Goal: Task Accomplishment & Management: Manage account settings

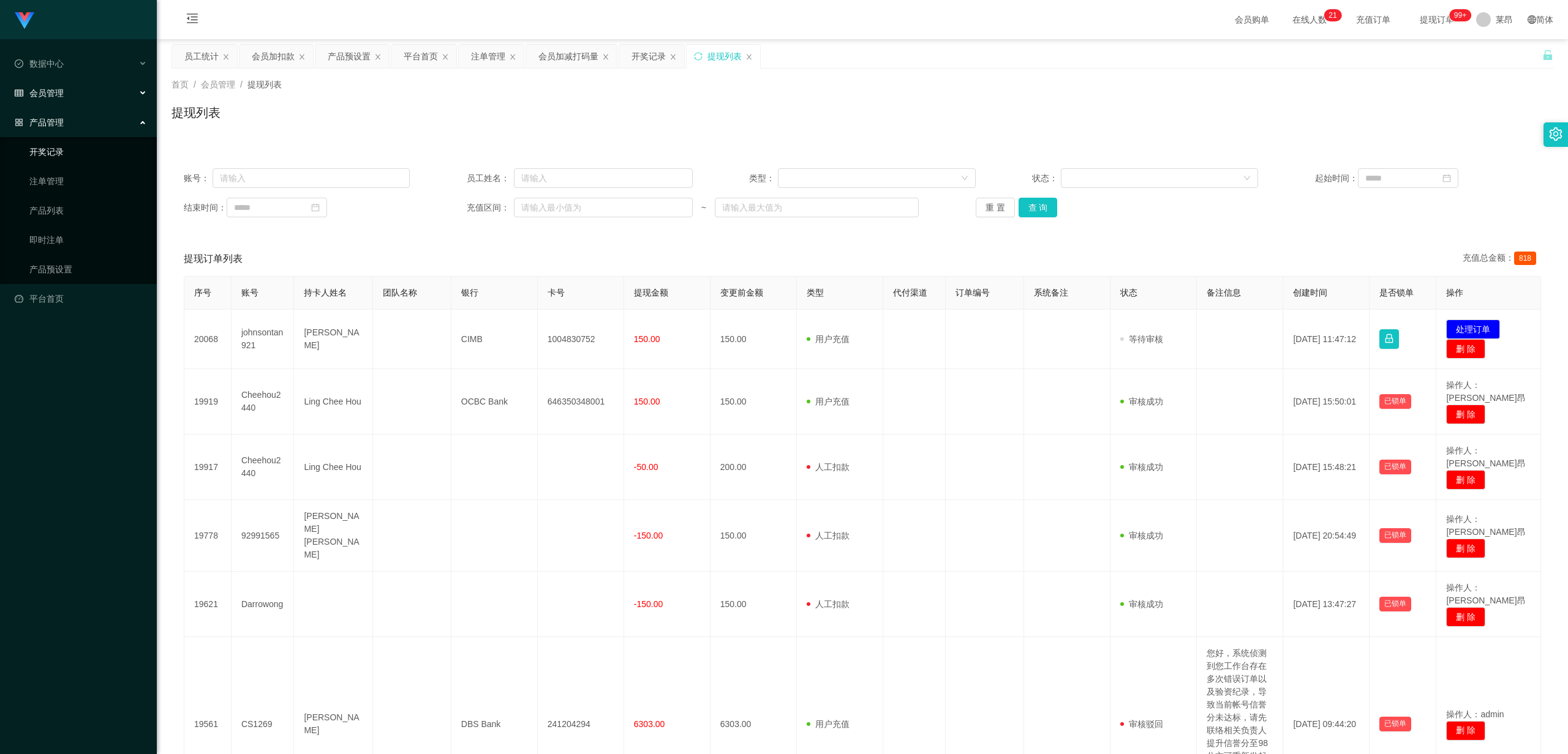
click at [33, 139] on link "开奖记录" at bounding box center [88, 152] width 117 height 24
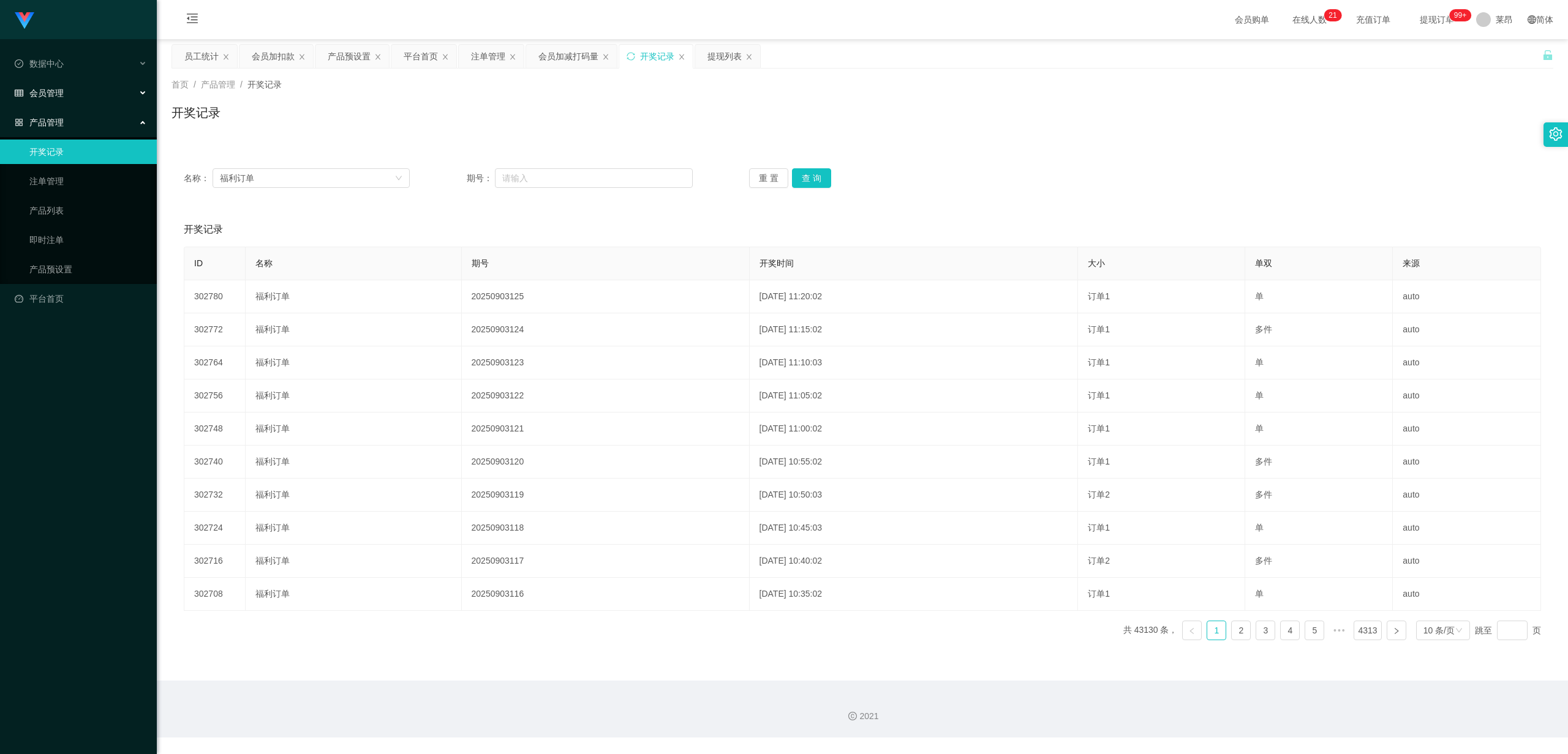
click at [47, 88] on span "会员管理" at bounding box center [39, 93] width 49 height 10
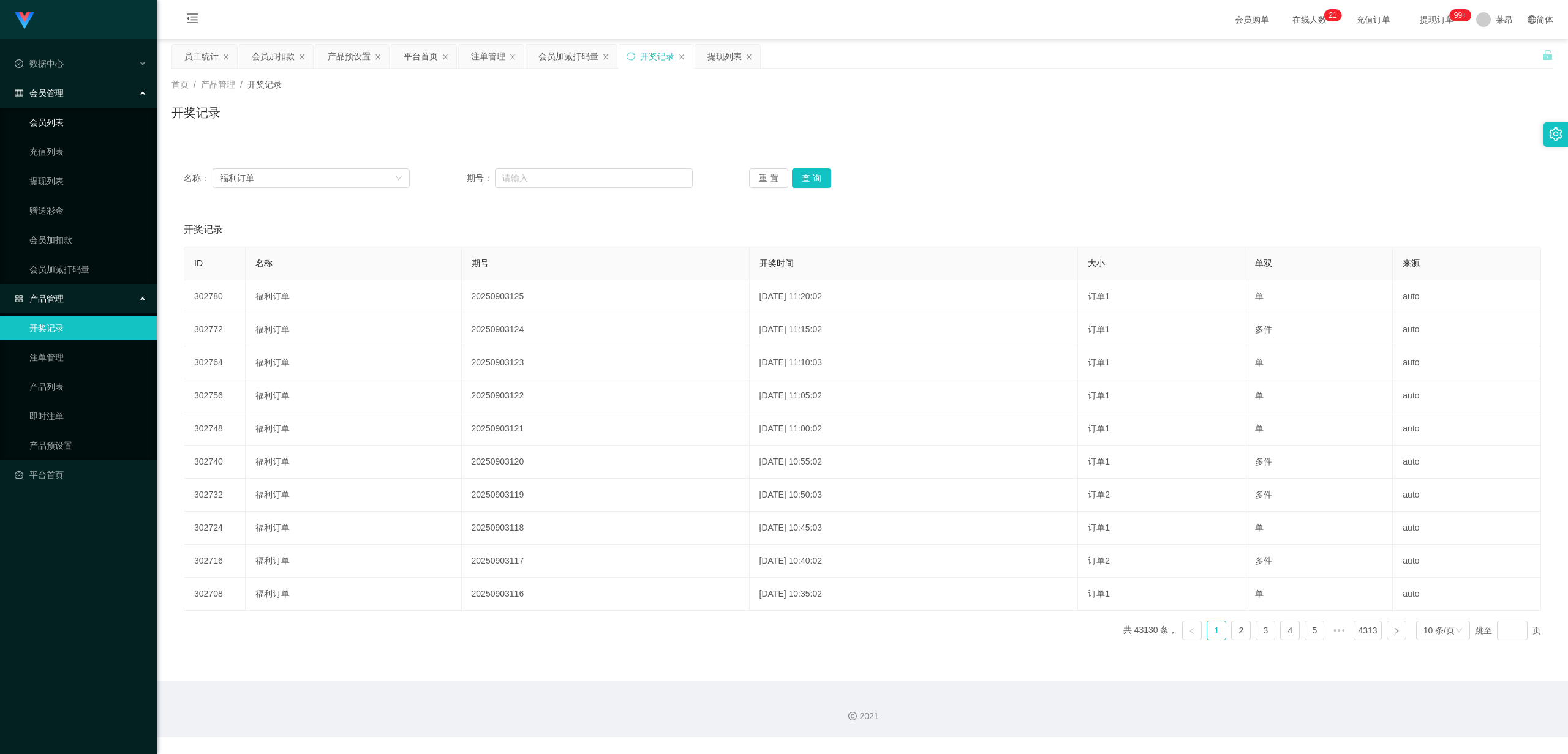
click at [59, 125] on link "会员列表" at bounding box center [88, 123] width 117 height 24
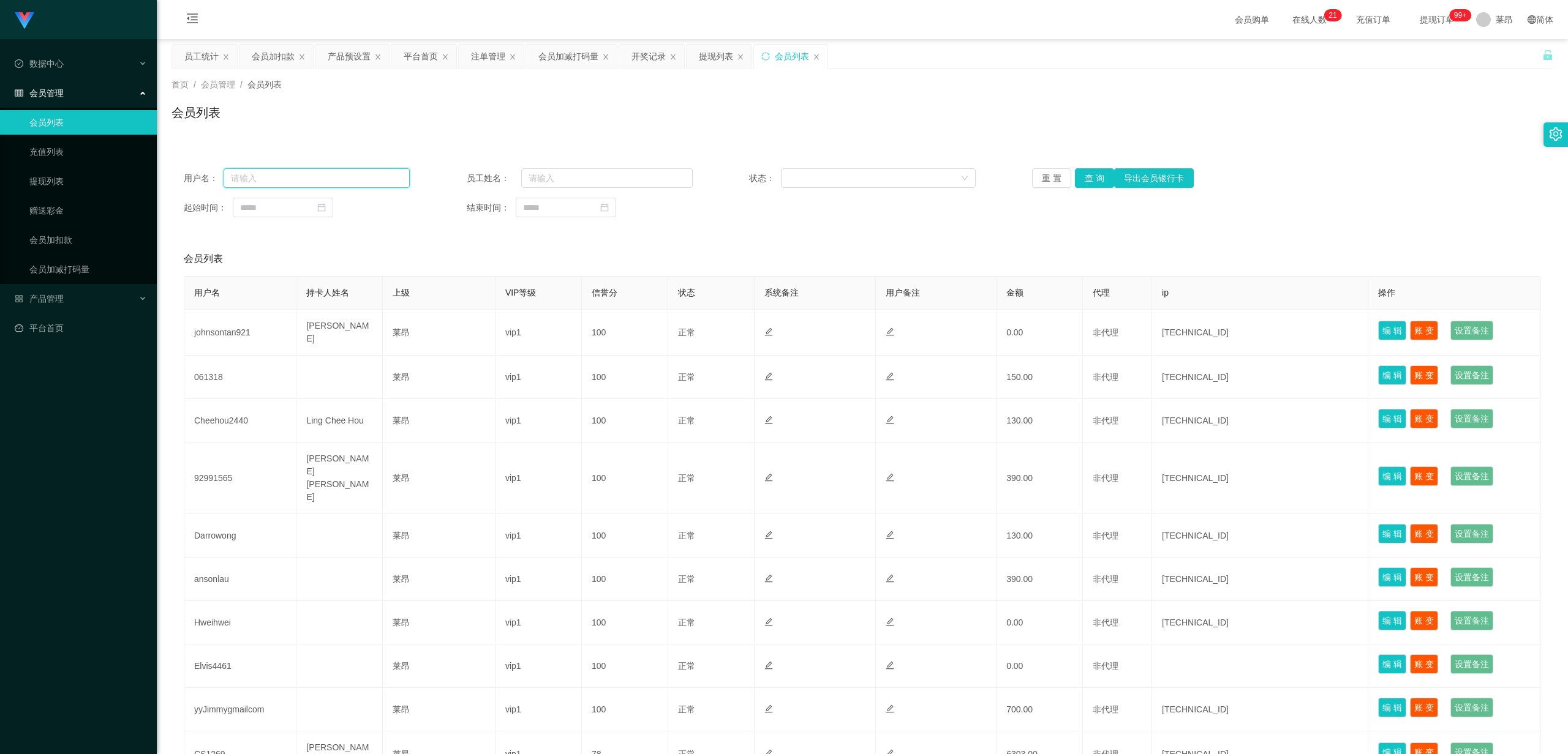
click at [337, 175] on input "text" at bounding box center [316, 178] width 186 height 20
paste input "weilim"
type input "weilim"
click at [1088, 182] on button "查 询" at bounding box center [1095, 178] width 39 height 20
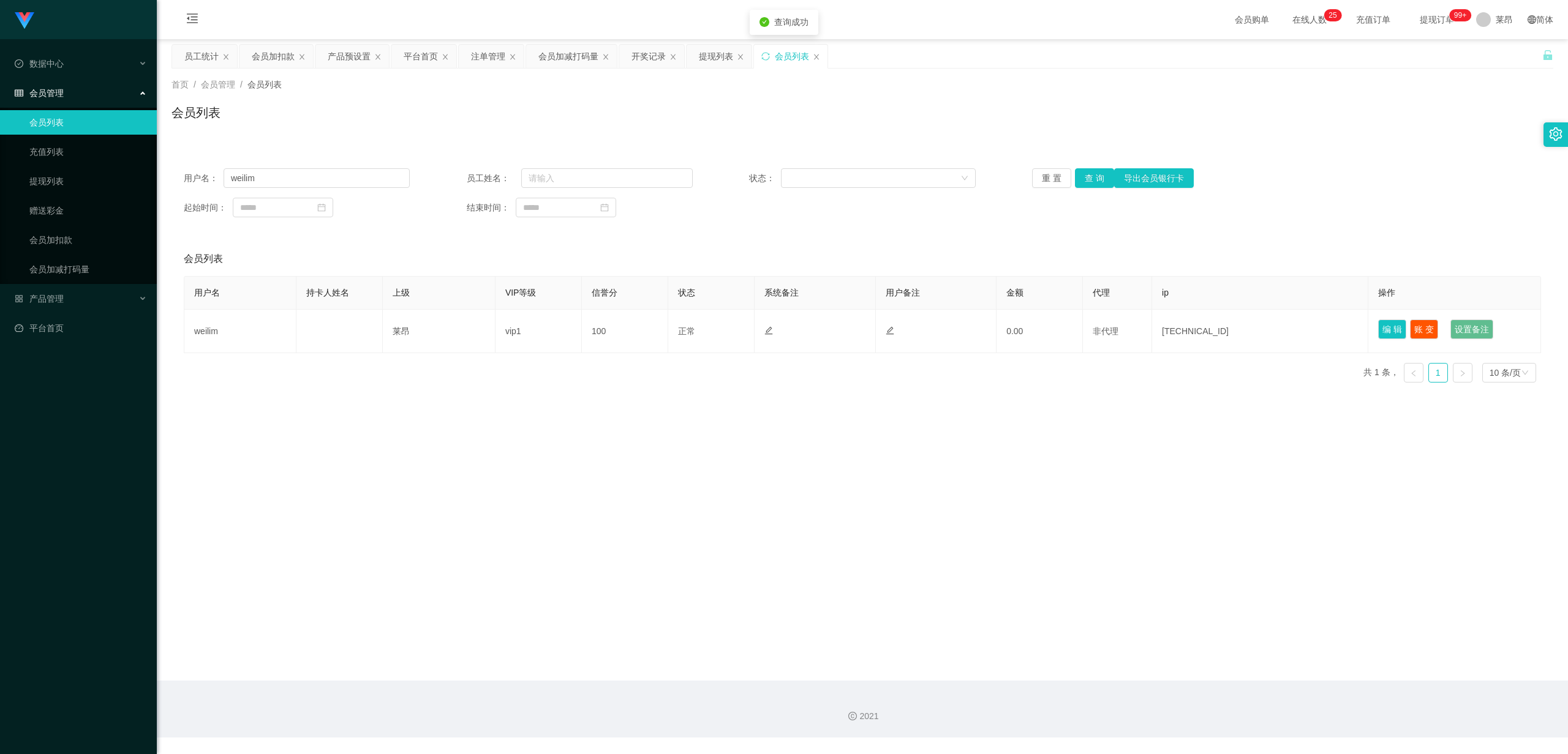
click at [821, 258] on div "会员列表" at bounding box center [863, 258] width 1358 height 34
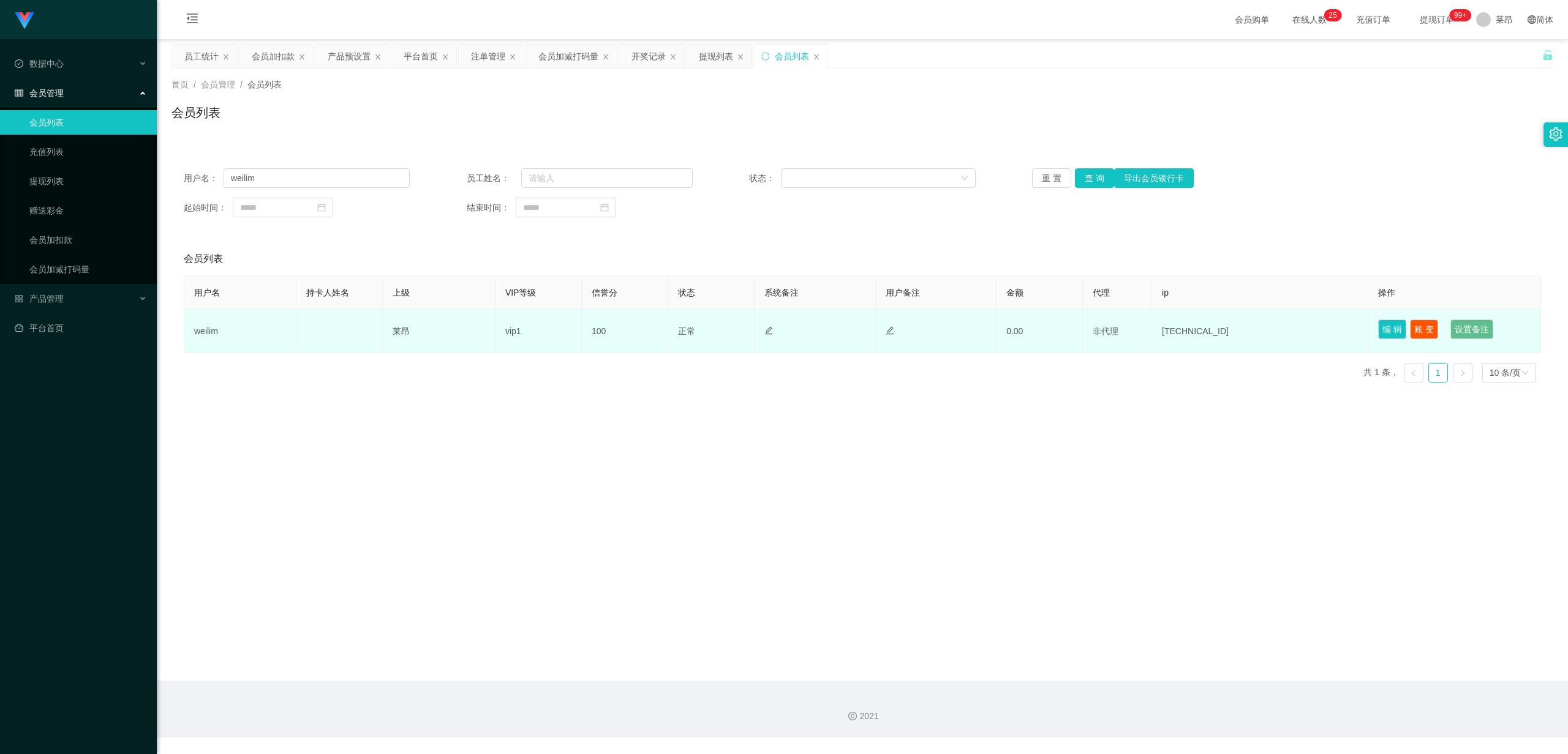
click at [1227, 328] on td "[TECHNICAL_ID]" at bounding box center [1260, 331] width 216 height 44
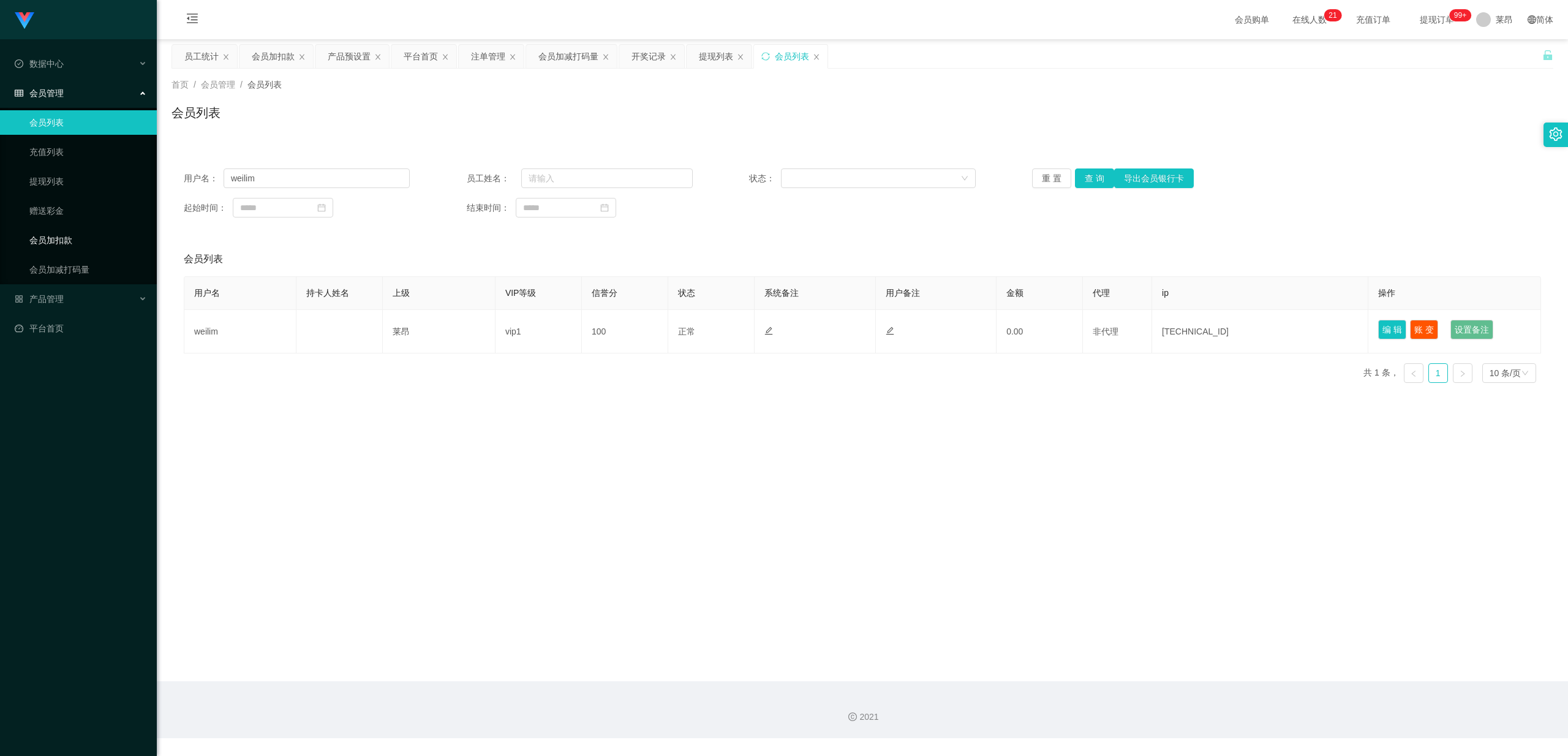
click at [84, 245] on link "会员加扣款" at bounding box center [88, 240] width 117 height 24
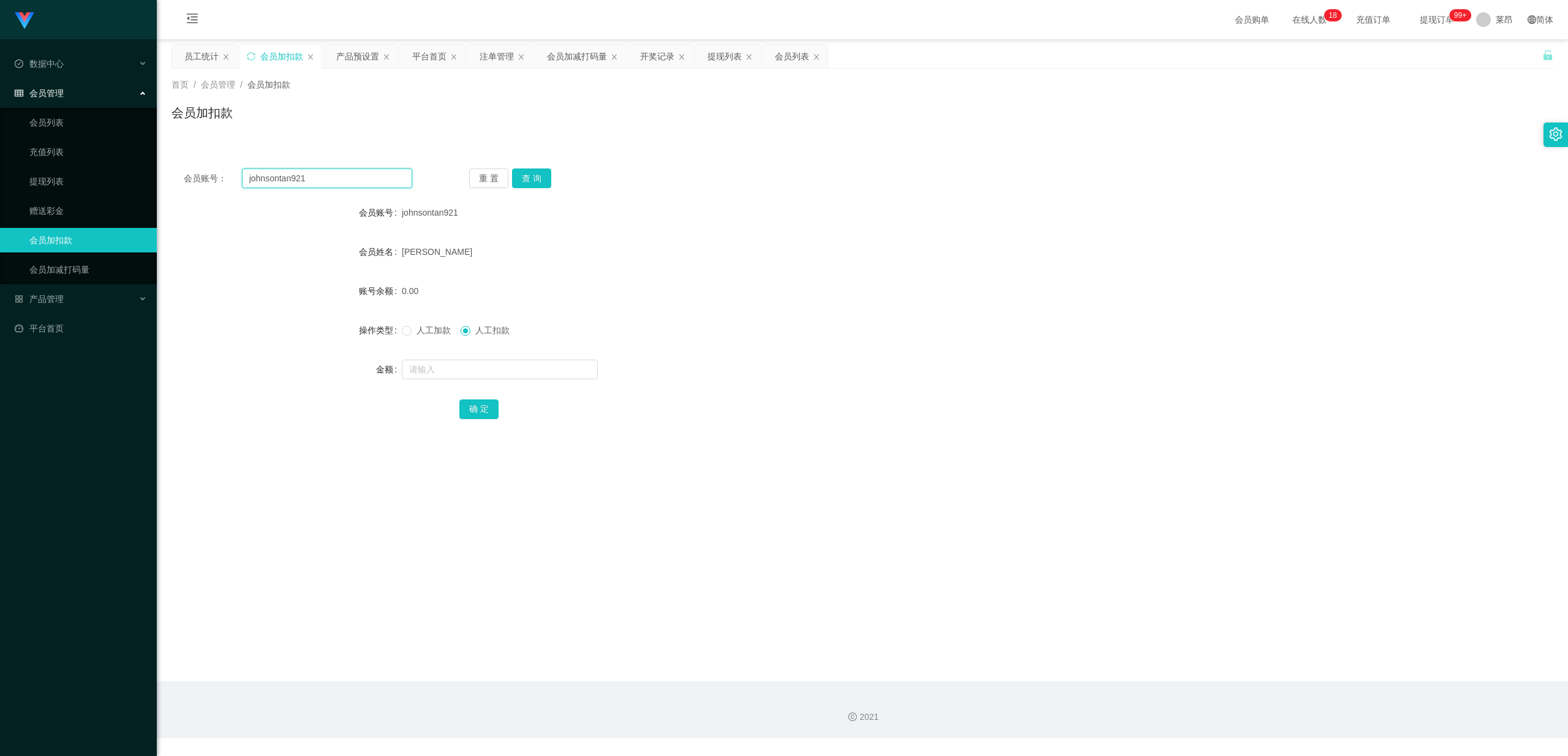
click at [352, 173] on input "johnsontan921" at bounding box center [326, 178] width 170 height 20
drag, startPoint x: 339, startPoint y: 184, endPoint x: 245, endPoint y: 186, distance: 94.0
click at [245, 186] on input "johnsontan921" at bounding box center [326, 178] width 170 height 20
paste input "text"
click at [342, 181] on input "text" at bounding box center [326, 178] width 170 height 20
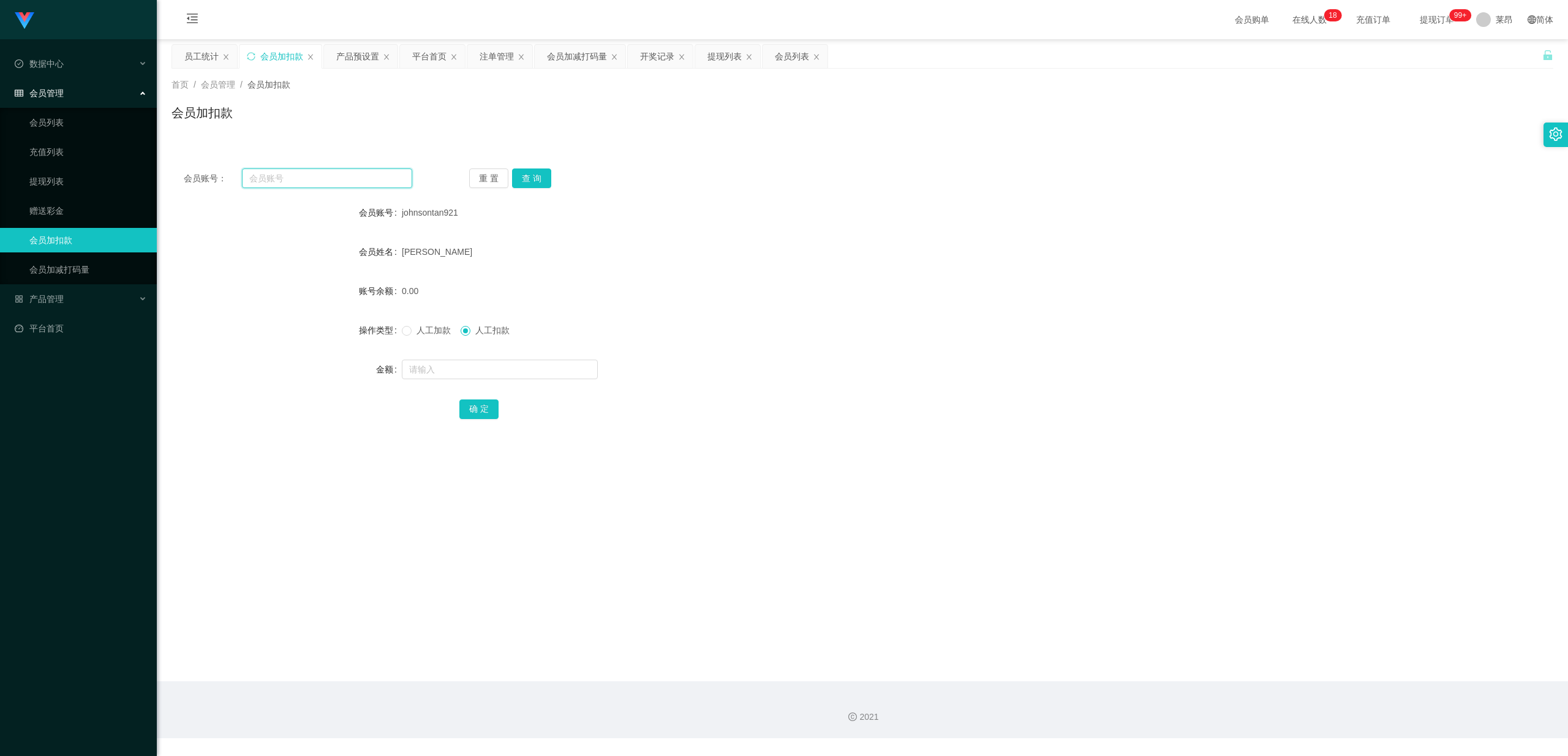
paste input "weilim"
type input "weilim"
click at [532, 179] on button "查 询" at bounding box center [532, 178] width 39 height 20
click at [317, 173] on input "weilim" at bounding box center [326, 178] width 170 height 20
